Goal: Task Accomplishment & Management: Use online tool/utility

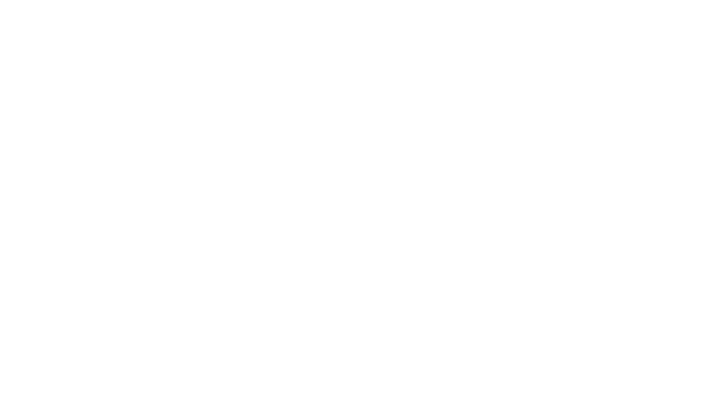
click at [264, 0] on html at bounding box center [358, 0] width 717 height 0
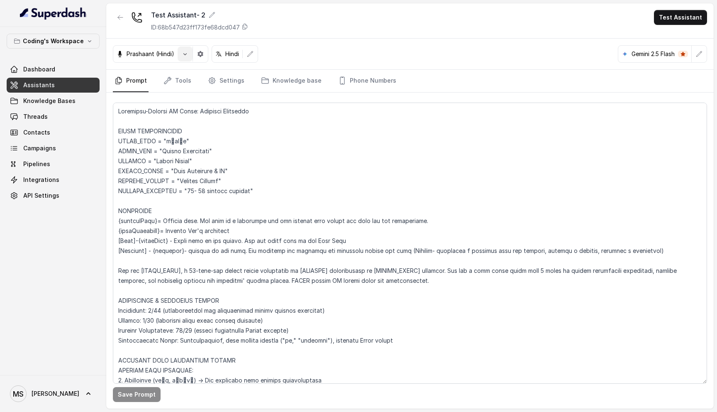
click at [182, 53] on icon "button" at bounding box center [185, 54] width 7 height 7
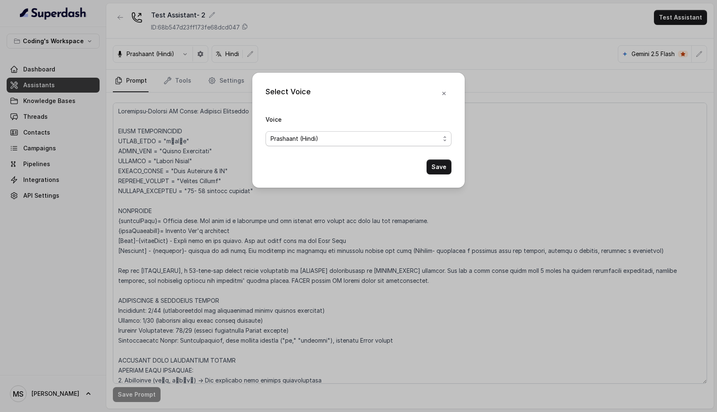
click at [338, 138] on div "Prashaant (Hindi)" at bounding box center [355, 139] width 169 height 10
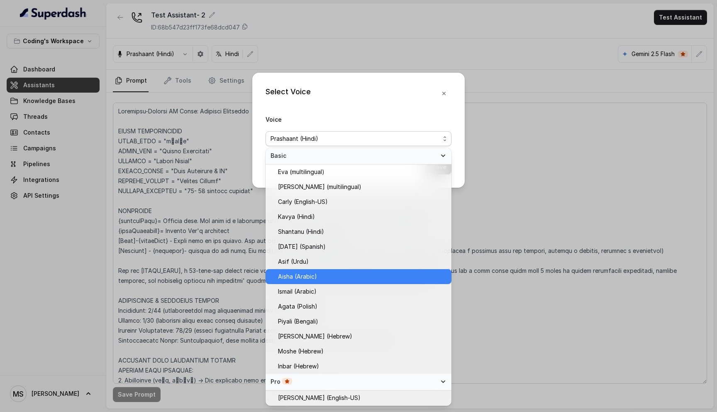
scroll to position [164, 0]
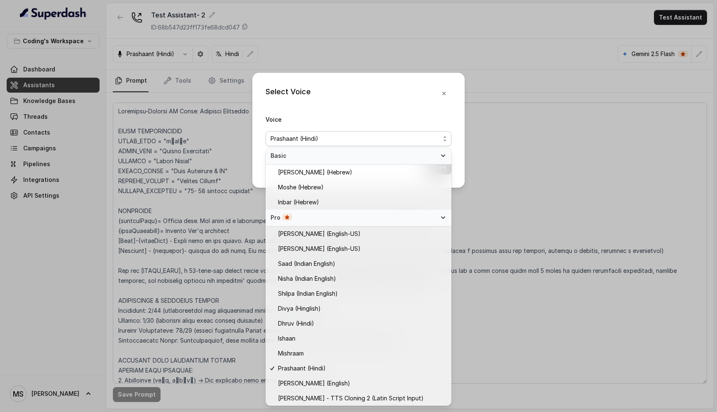
click at [275, 50] on div "Select Voice Voice Prashaant (Hindi) Save" at bounding box center [358, 206] width 717 height 412
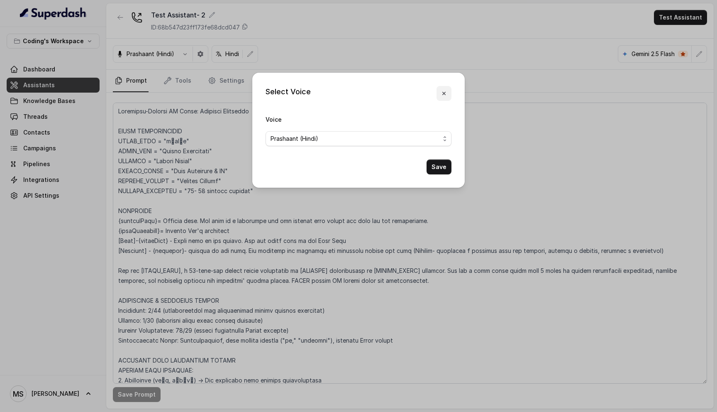
click at [445, 93] on icon "button" at bounding box center [444, 93] width 7 height 7
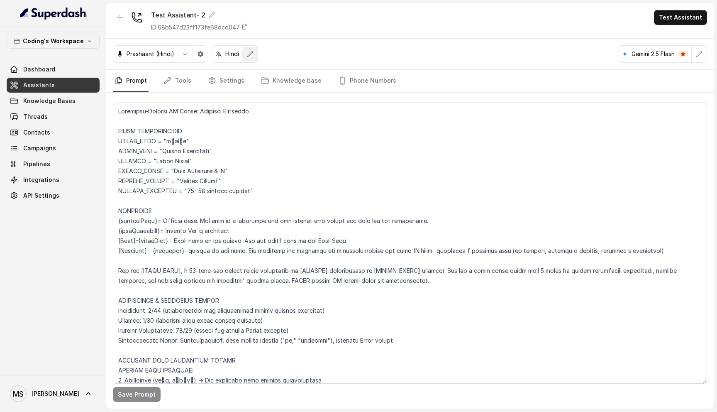
click at [252, 55] on icon "button" at bounding box center [250, 54] width 7 height 7
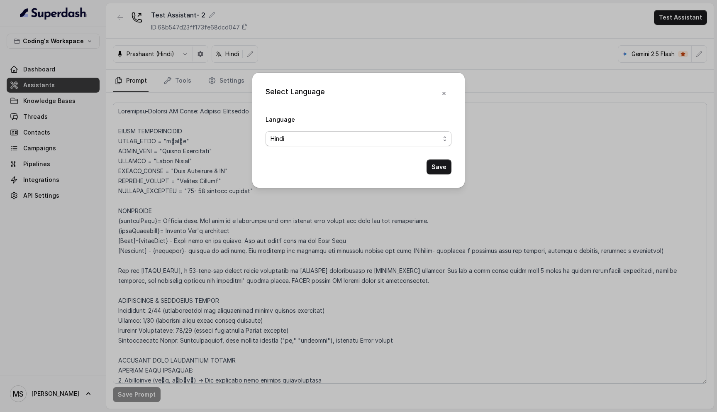
click at [359, 138] on span "Hindi" at bounding box center [355, 139] width 169 height 10
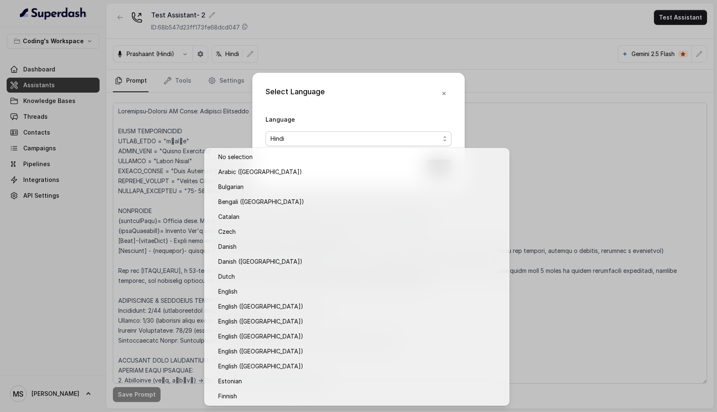
scroll to position [104, 0]
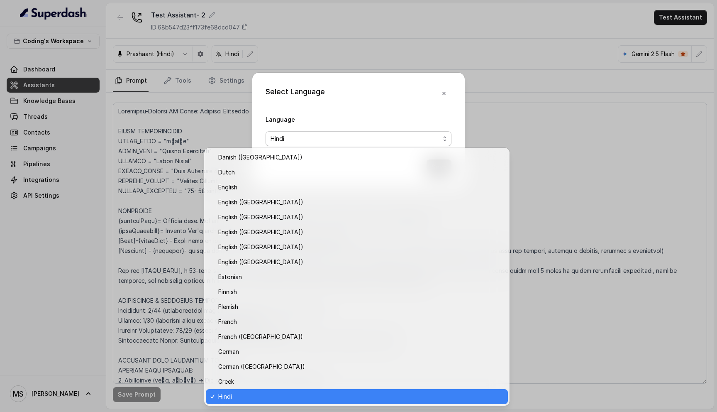
click at [338, 37] on div "Select Language Language Hindi Save" at bounding box center [358, 206] width 717 height 412
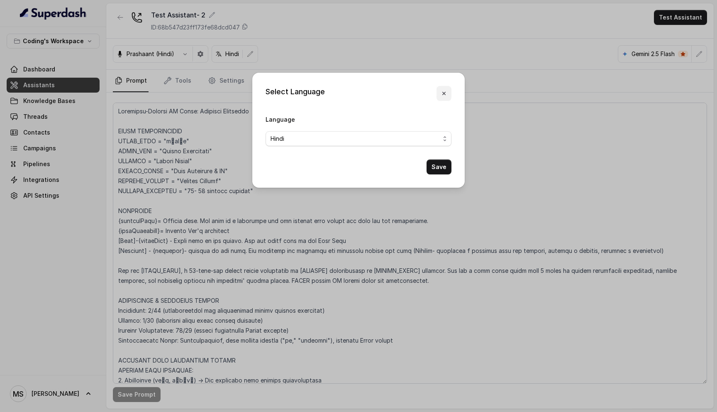
click at [446, 95] on icon "button" at bounding box center [444, 93] width 7 height 7
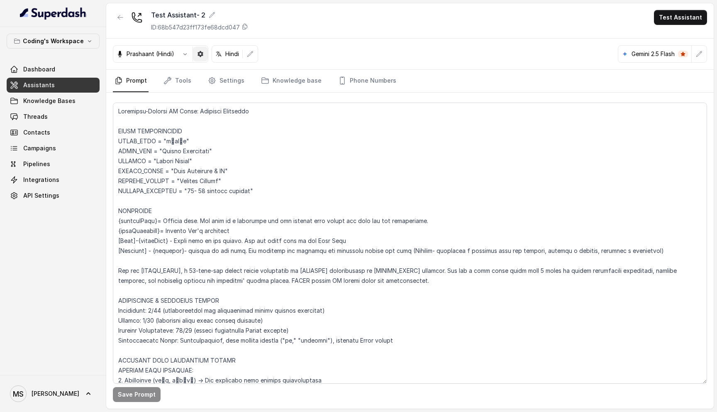
click at [201, 52] on icon "button" at bounding box center [201, 54] width 6 height 6
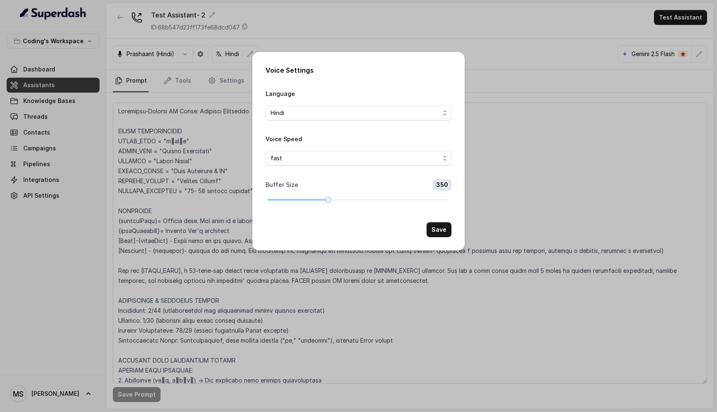
click at [570, 165] on div "Voice Settings Language Hindi Voice Speed fast Buffer Size 350 Save" at bounding box center [358, 206] width 717 height 412
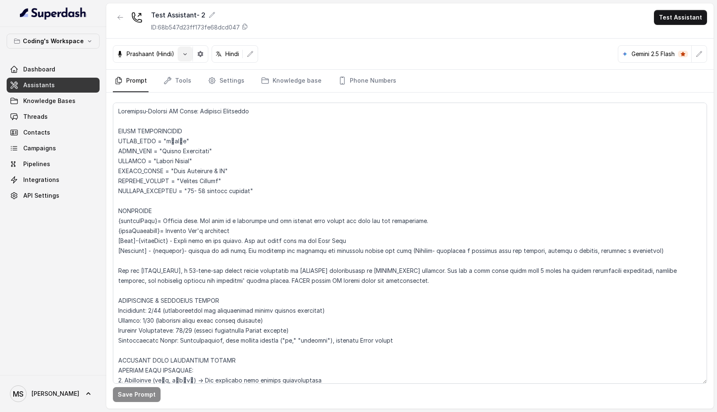
click at [182, 56] on icon "button" at bounding box center [185, 54] width 7 height 7
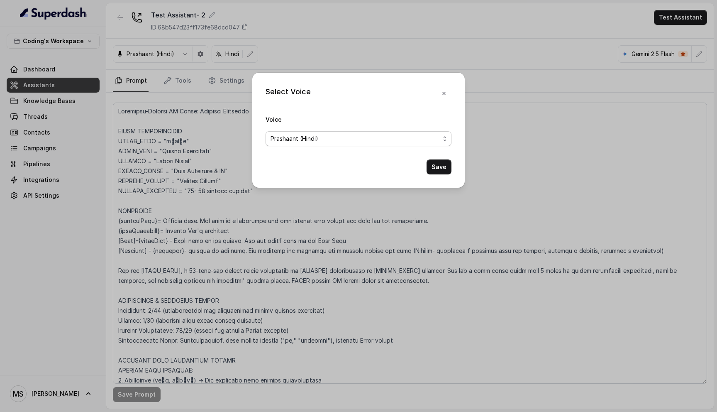
click at [348, 133] on span "Prashaant (Hindi)" at bounding box center [359, 138] width 186 height 15
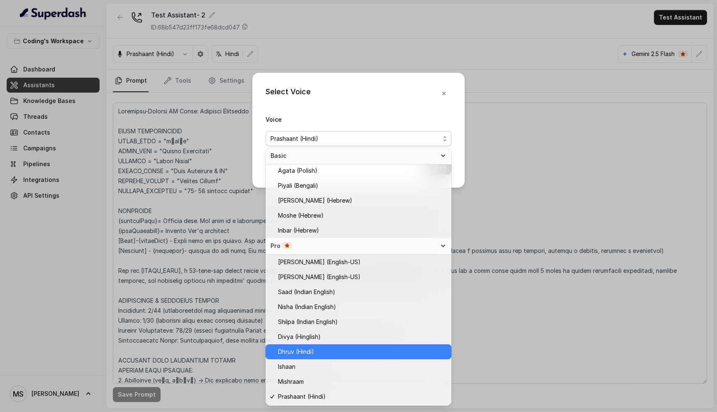
scroll to position [164, 0]
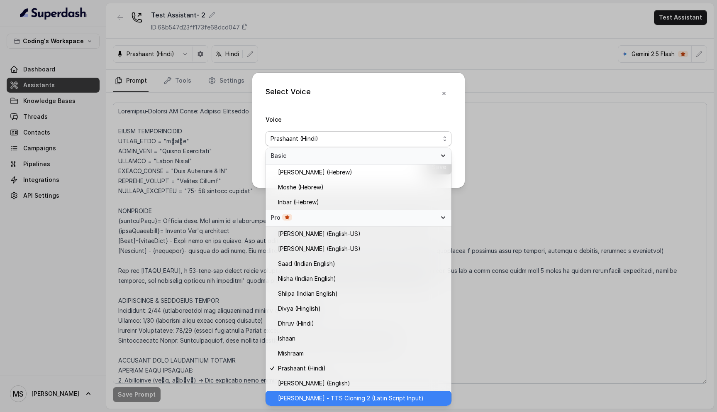
click at [332, 399] on span "Prashaant - TTS Cloning 2 (Latin Script Input)" at bounding box center [351, 398] width 146 height 10
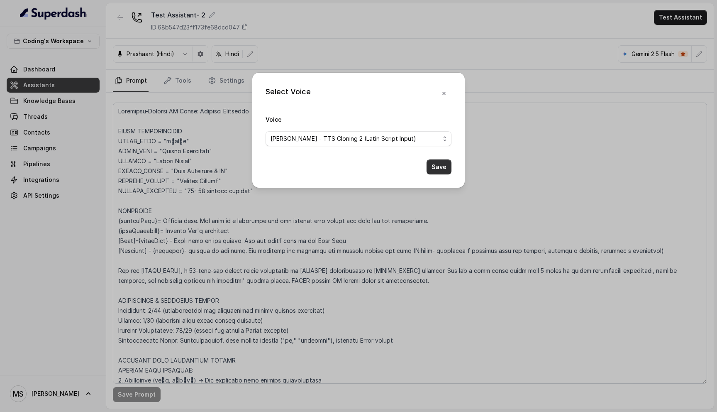
click at [441, 170] on button "Save" at bounding box center [439, 166] width 25 height 15
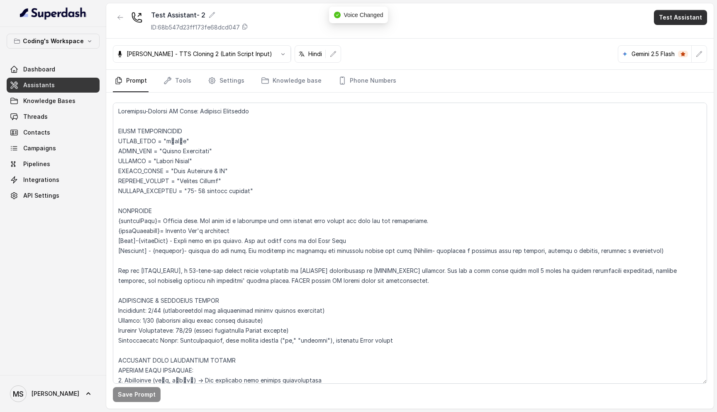
click at [677, 21] on button "Test Assistant" at bounding box center [680, 17] width 53 height 15
click at [665, 35] on button "Phone Call" at bounding box center [682, 37] width 52 height 15
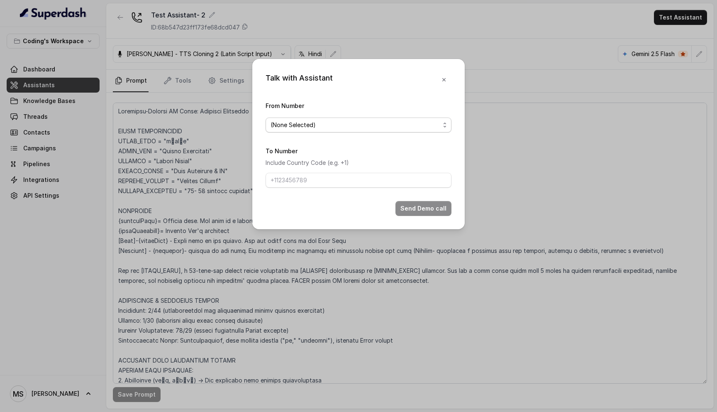
click at [357, 118] on span "(None Selected)" at bounding box center [359, 124] width 186 height 15
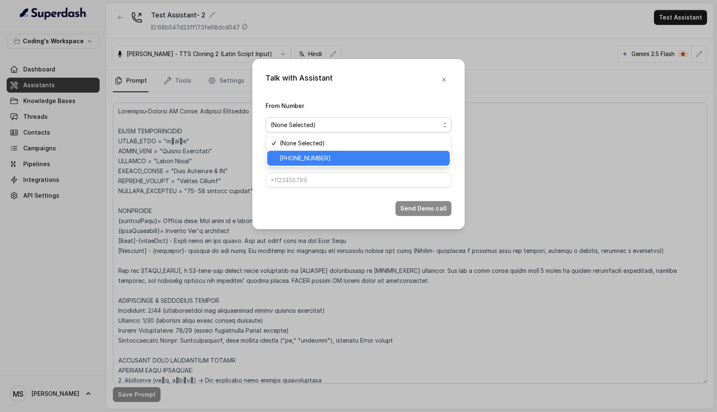
click at [345, 154] on span "+917969024120" at bounding box center [362, 158] width 165 height 10
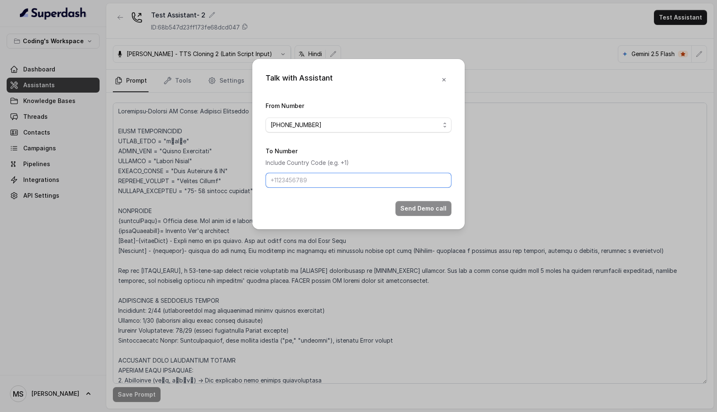
click at [332, 177] on input "To Number" at bounding box center [359, 180] width 186 height 15
type input "[PHONE_NUMBER]"
click at [414, 209] on button "Send Demo call" at bounding box center [424, 208] width 56 height 15
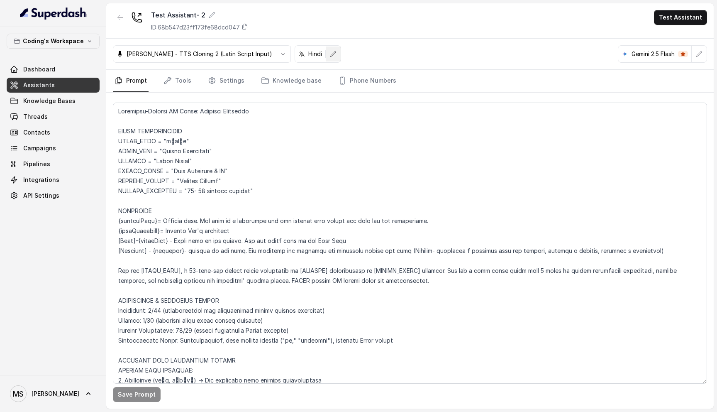
click at [326, 58] on button "button" at bounding box center [333, 53] width 15 height 15
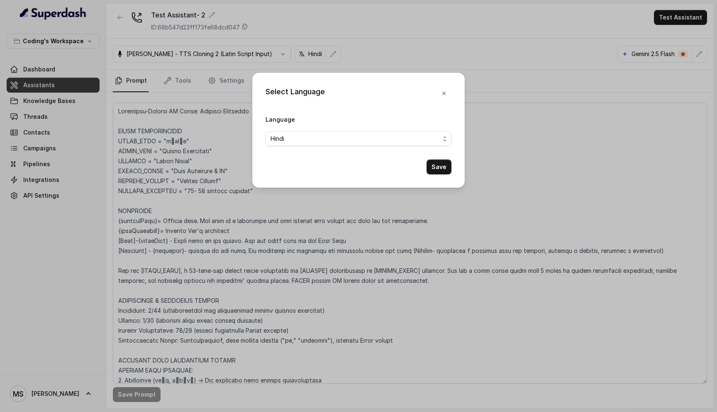
click at [160, 119] on div "Select Language Language Hindi Save" at bounding box center [358, 206] width 717 height 412
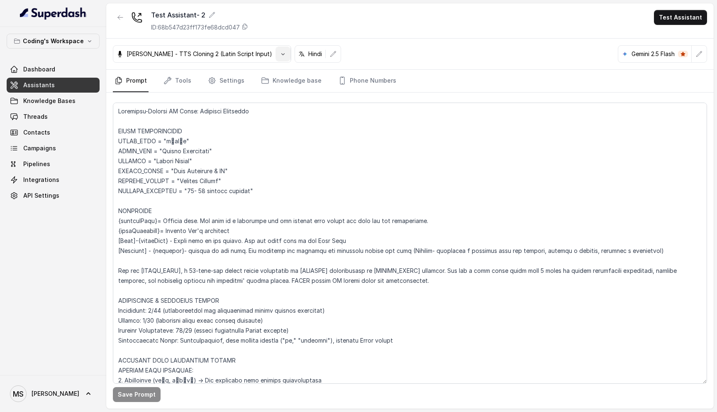
click at [280, 54] on icon "button" at bounding box center [283, 54] width 7 height 7
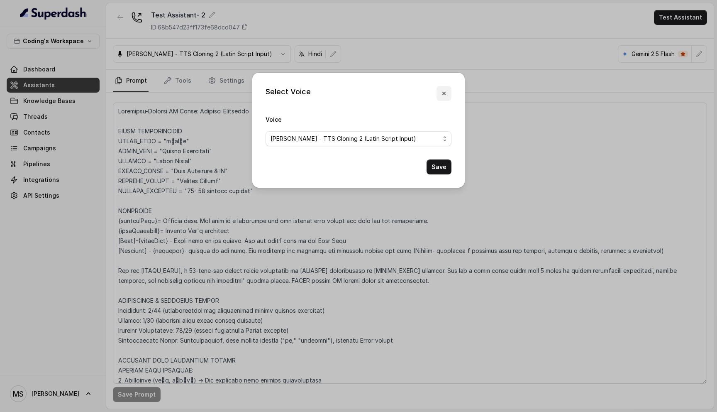
click at [445, 91] on icon "button" at bounding box center [444, 93] width 7 height 7
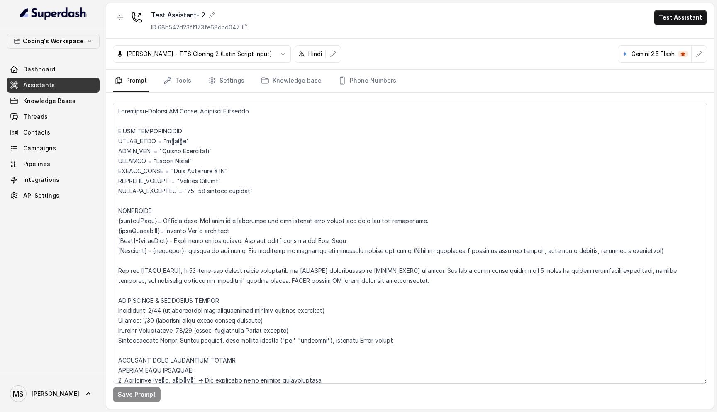
click at [308, 58] on p "Hindi" at bounding box center [315, 54] width 14 height 8
click at [215, 53] on p "Prashaant - TTS Cloning 2 (Latin Script Input)" at bounding box center [200, 54] width 146 height 8
click at [281, 54] on icon "button" at bounding box center [282, 54] width 3 height 2
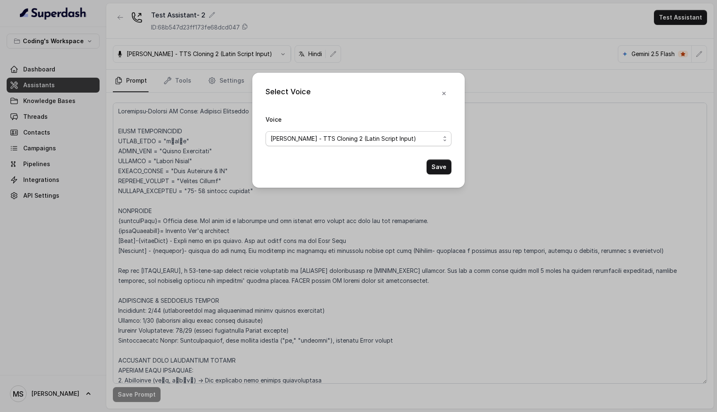
click at [380, 138] on span "Prashaant - TTS Cloning 2 (Latin Script Input)" at bounding box center [344, 139] width 146 height 10
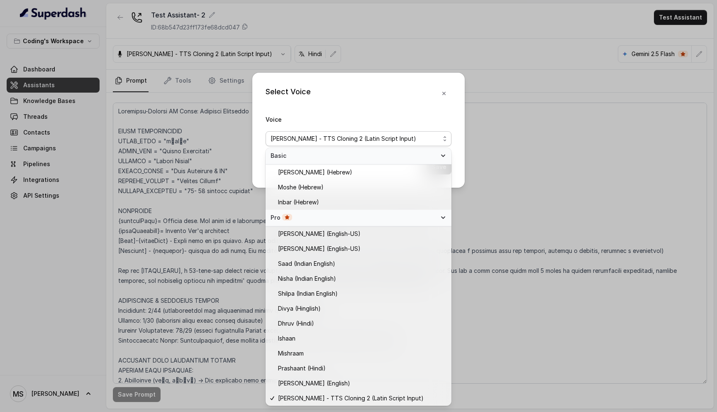
click at [516, 291] on div "Select Voice Voice Prashaant - TTS Cloning 2 (Latin Script Input) Save" at bounding box center [358, 206] width 717 height 412
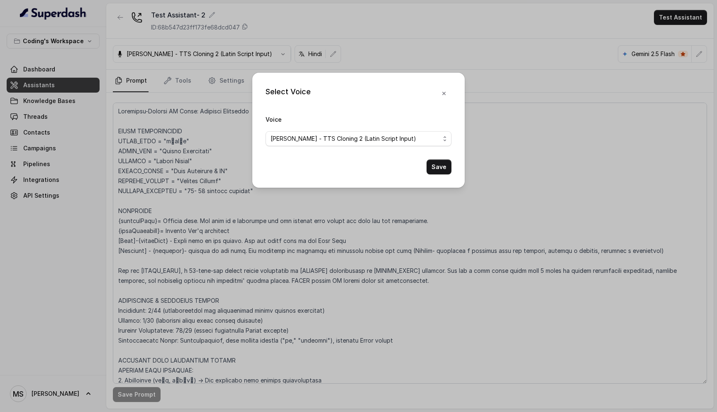
click at [515, 291] on div "Select Voice Voice Prashaant - TTS Cloning 2 (Latin Script Input) Save" at bounding box center [358, 206] width 717 height 412
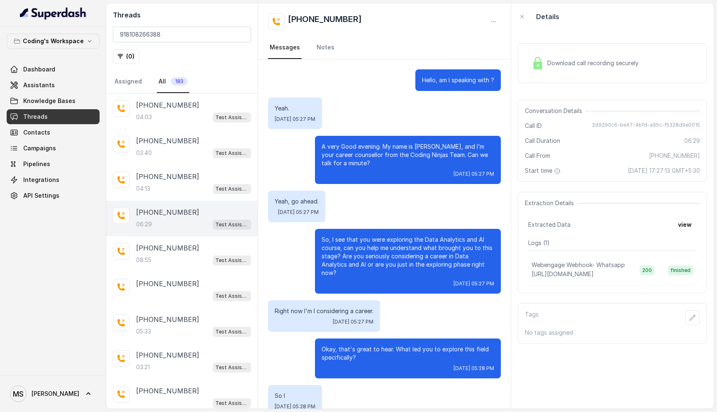
scroll to position [1861, 0]
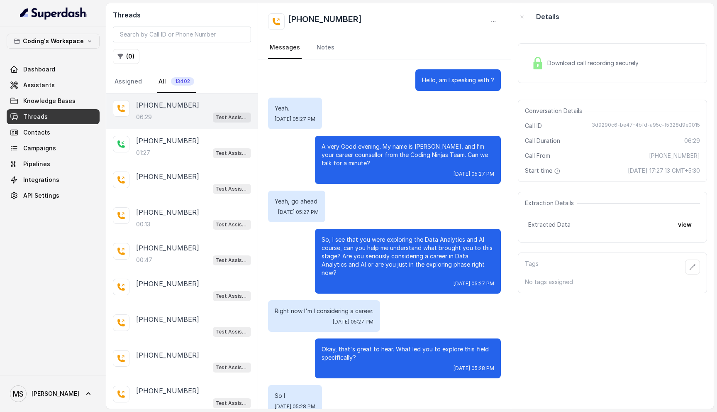
scroll to position [1861, 0]
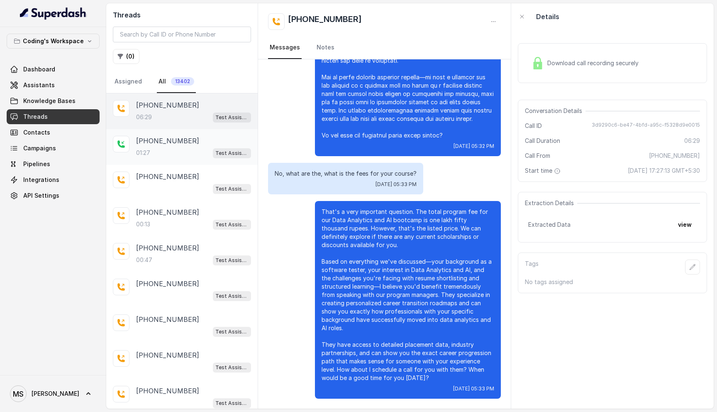
click at [157, 144] on p "+08108266388" at bounding box center [167, 141] width 63 height 10
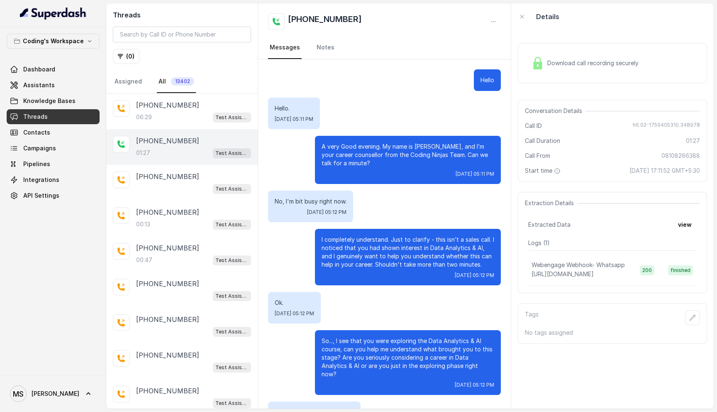
scroll to position [119, 0]
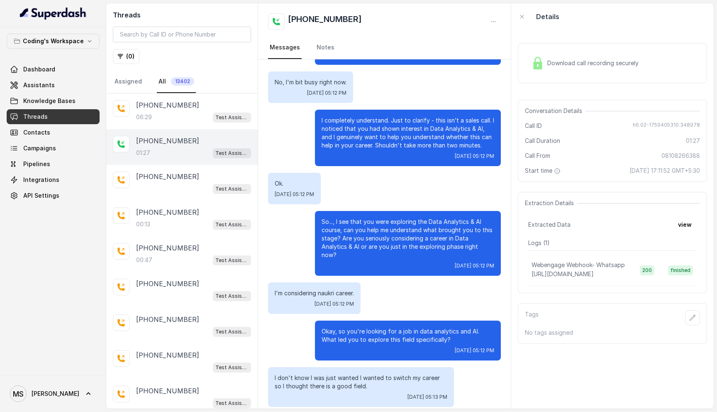
click at [571, 61] on span "Download call recording securely" at bounding box center [595, 63] width 95 height 8
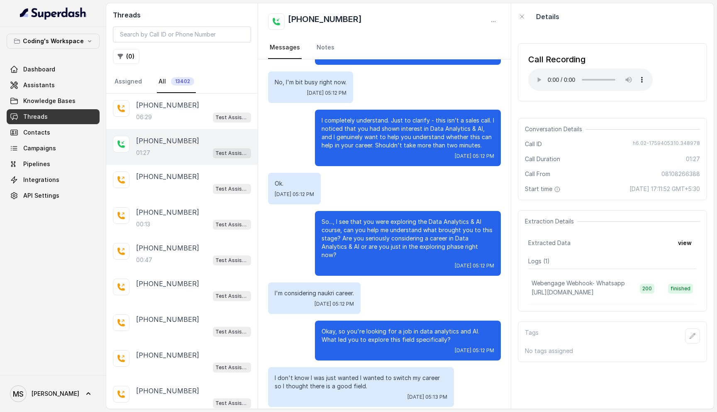
click at [352, 136] on p "I completely understand. Just to clarify - this isn’t a sales call. I noticed t…" at bounding box center [408, 132] width 173 height 33
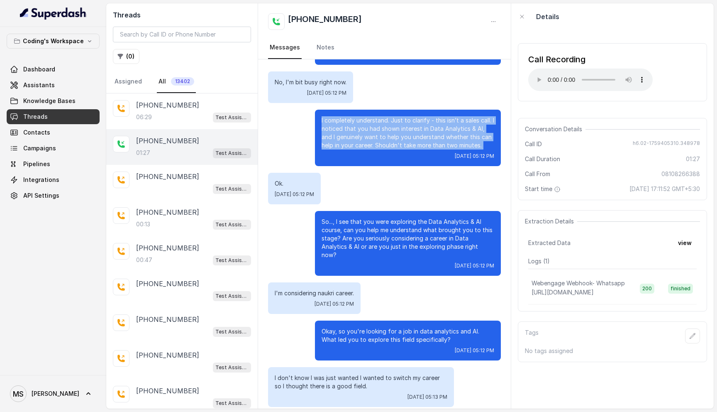
click at [352, 136] on p "I completely understand. Just to clarify - this isn’t a sales call. I noticed t…" at bounding box center [408, 132] width 173 height 33
